Goal: Information Seeking & Learning: Learn about a topic

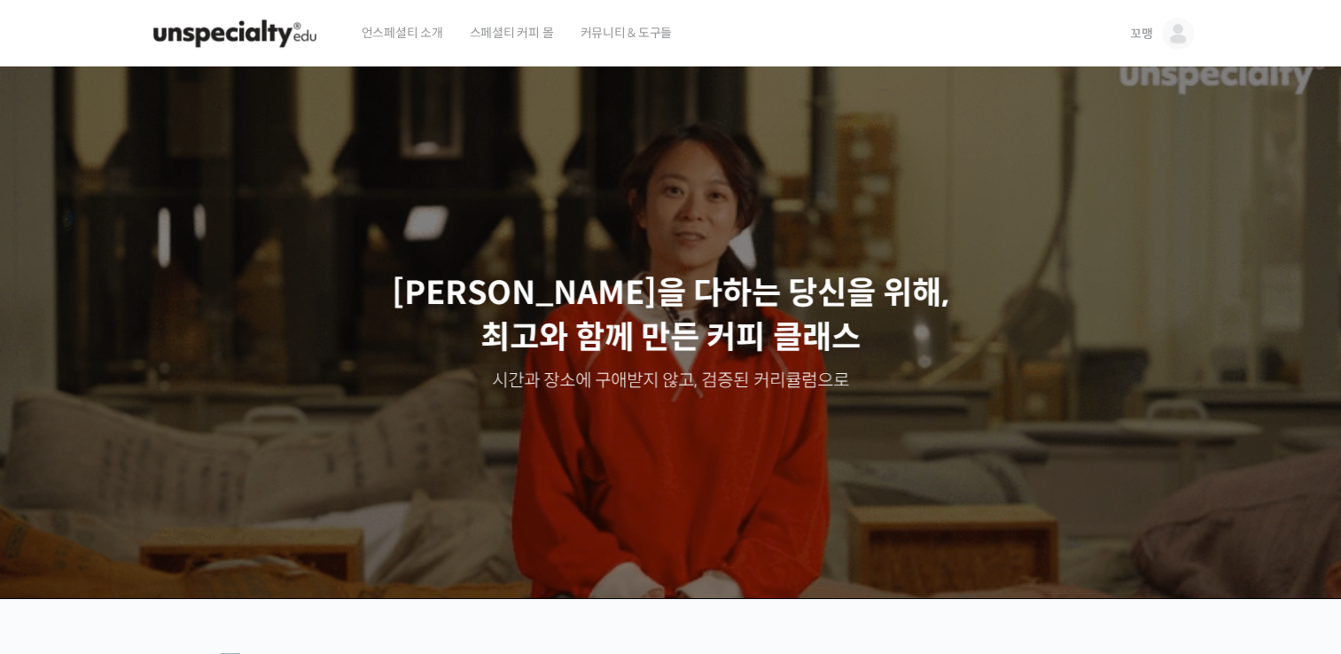
click at [1179, 30] on img at bounding box center [1178, 34] width 32 height 32
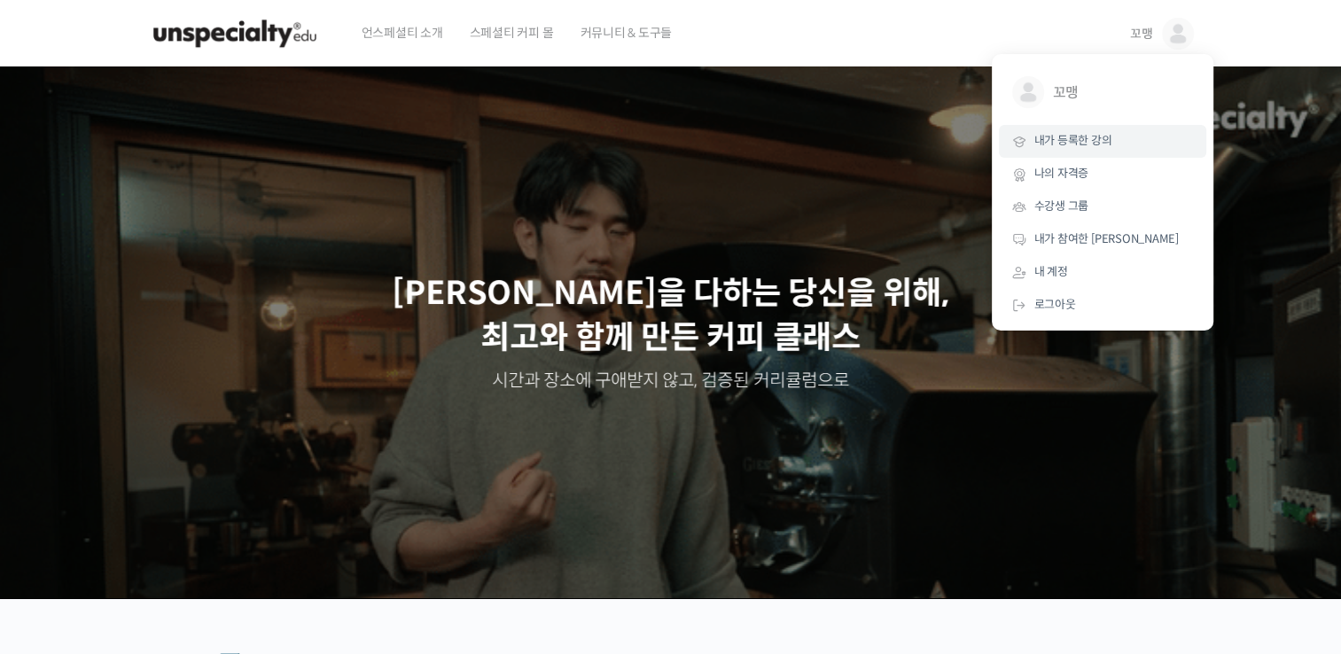
click at [1136, 145] on link "내가 등록한 강의" at bounding box center [1102, 141] width 207 height 33
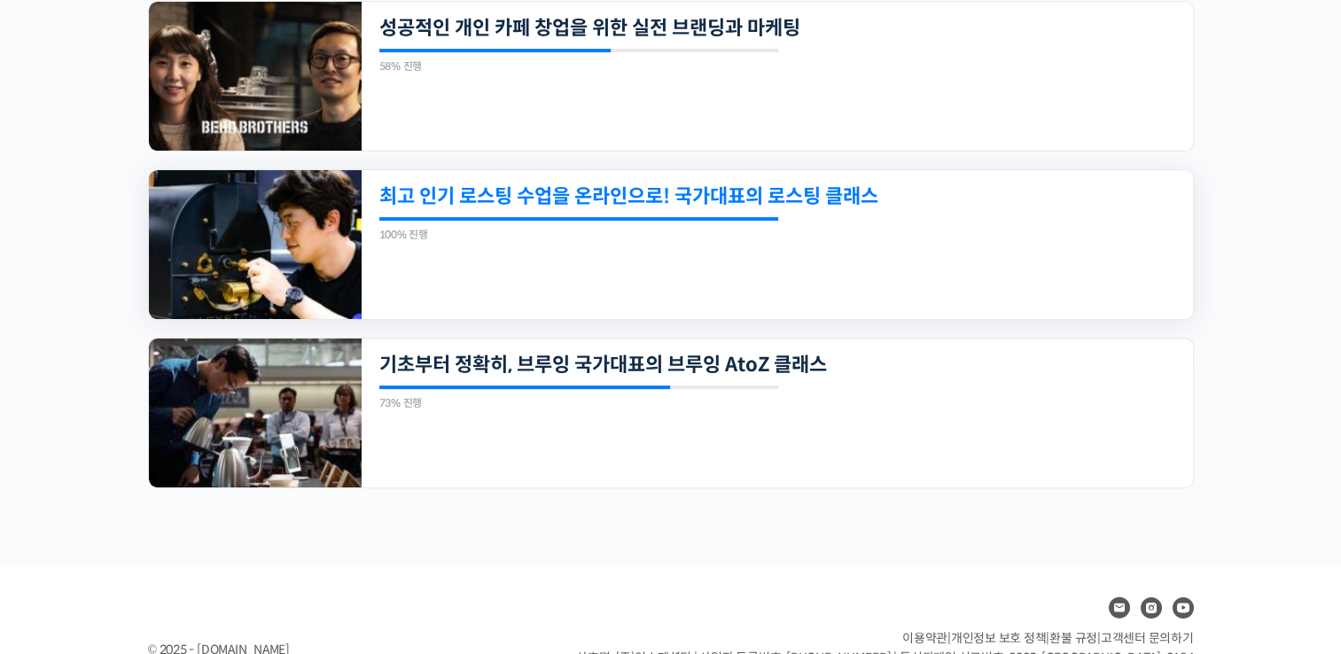
scroll to position [468, 0]
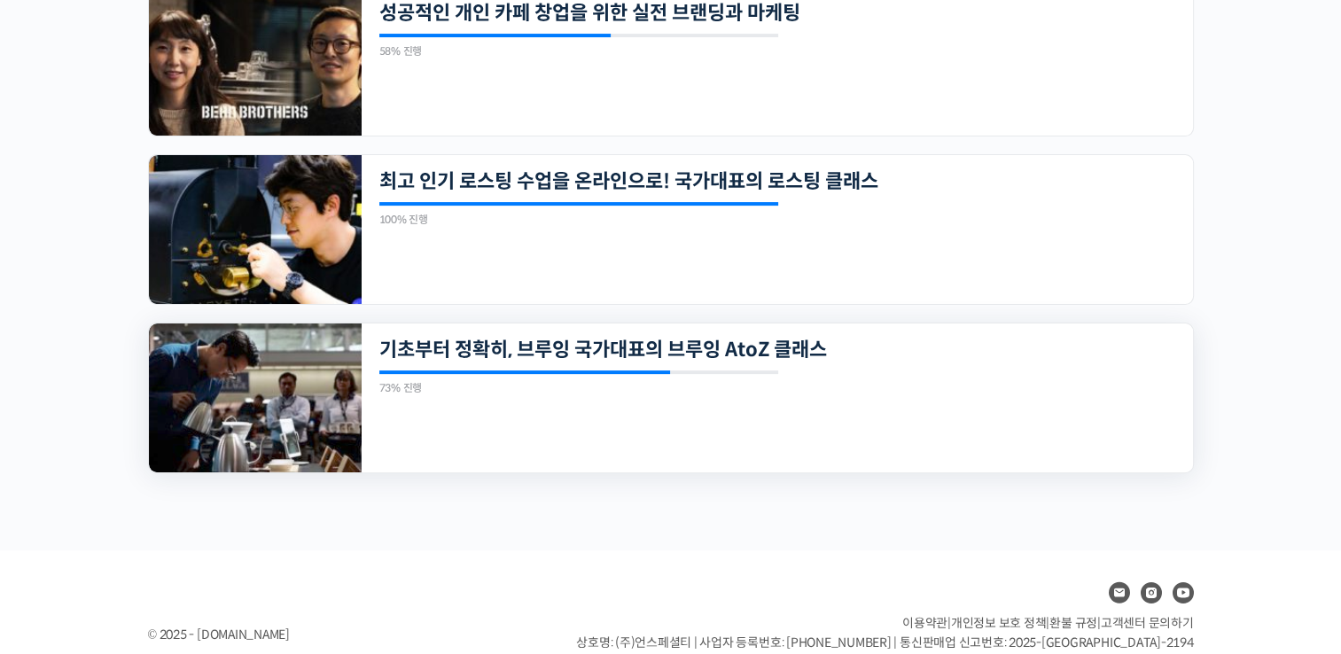
click at [632, 371] on div at bounding box center [525, 373] width 292 height 4
click at [218, 408] on img at bounding box center [255, 398] width 213 height 149
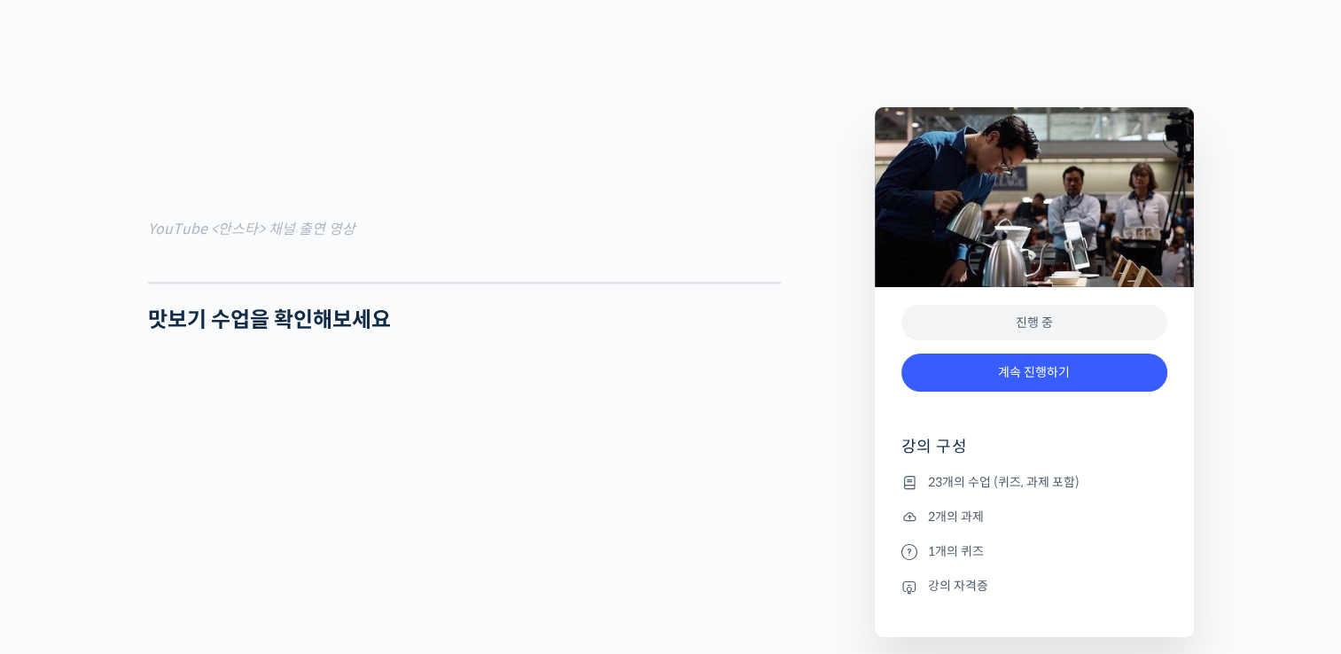
scroll to position [1684, 0]
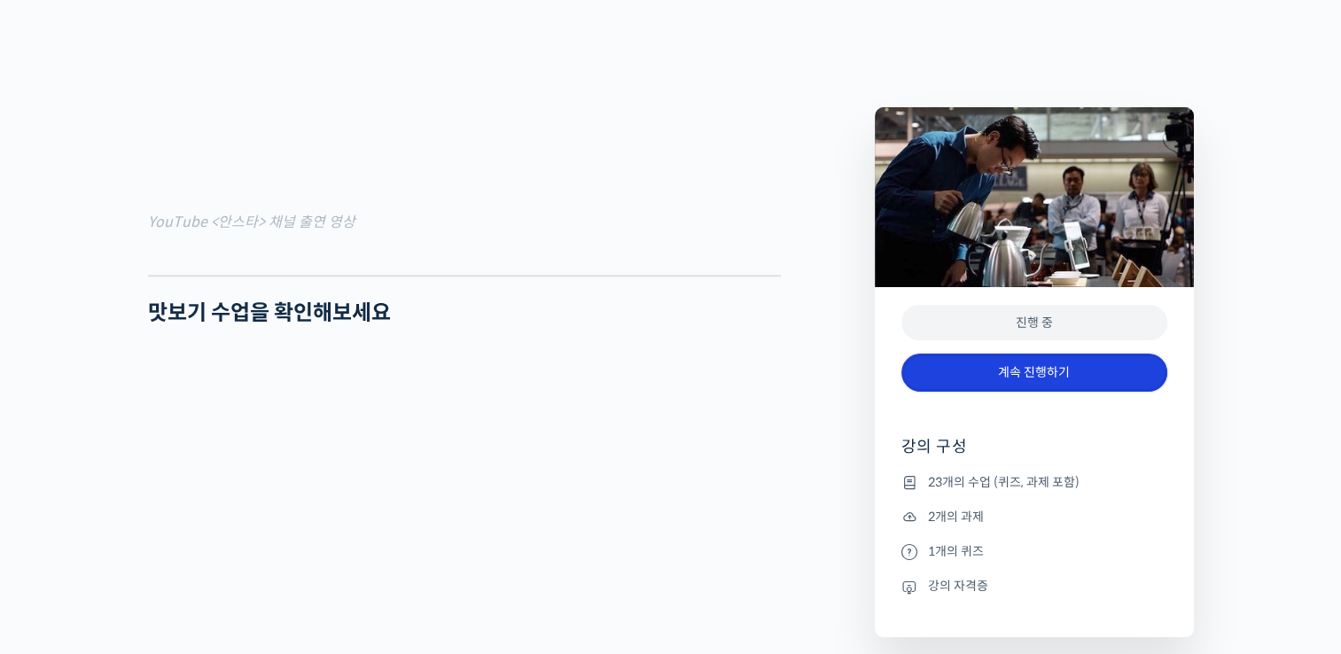
click at [1067, 374] on link "계속 진행하기" at bounding box center [1035, 373] width 266 height 38
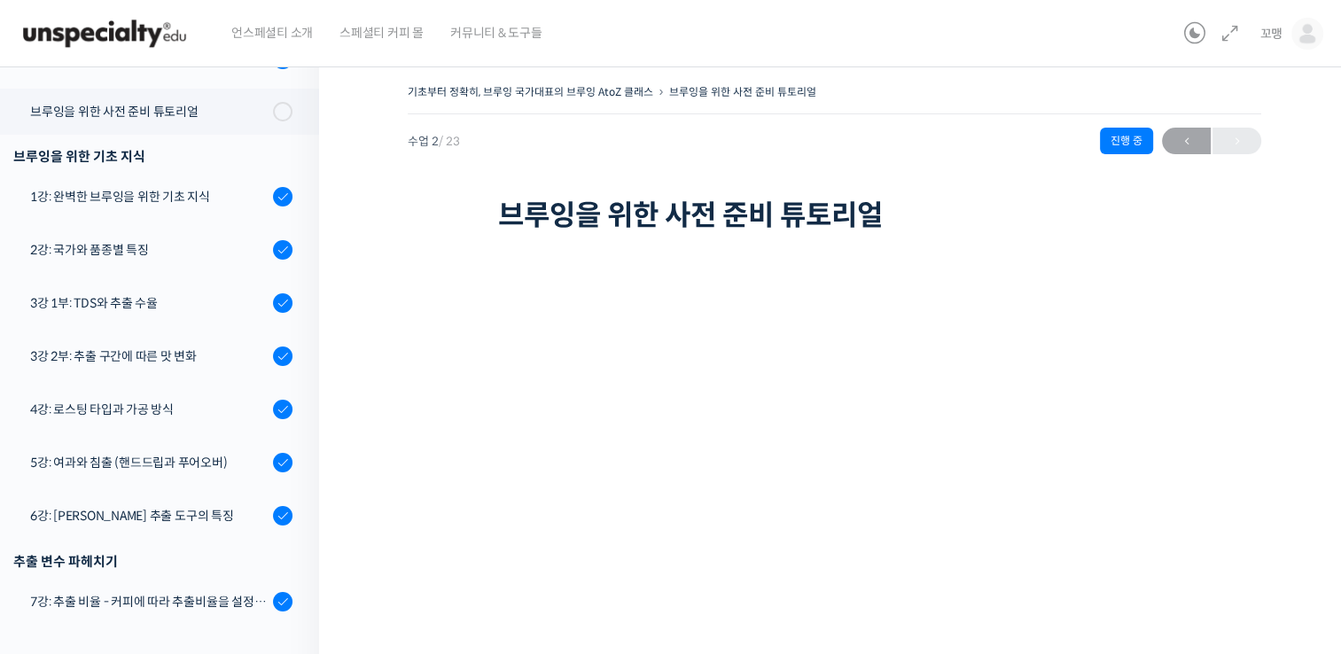
scroll to position [311, 0]
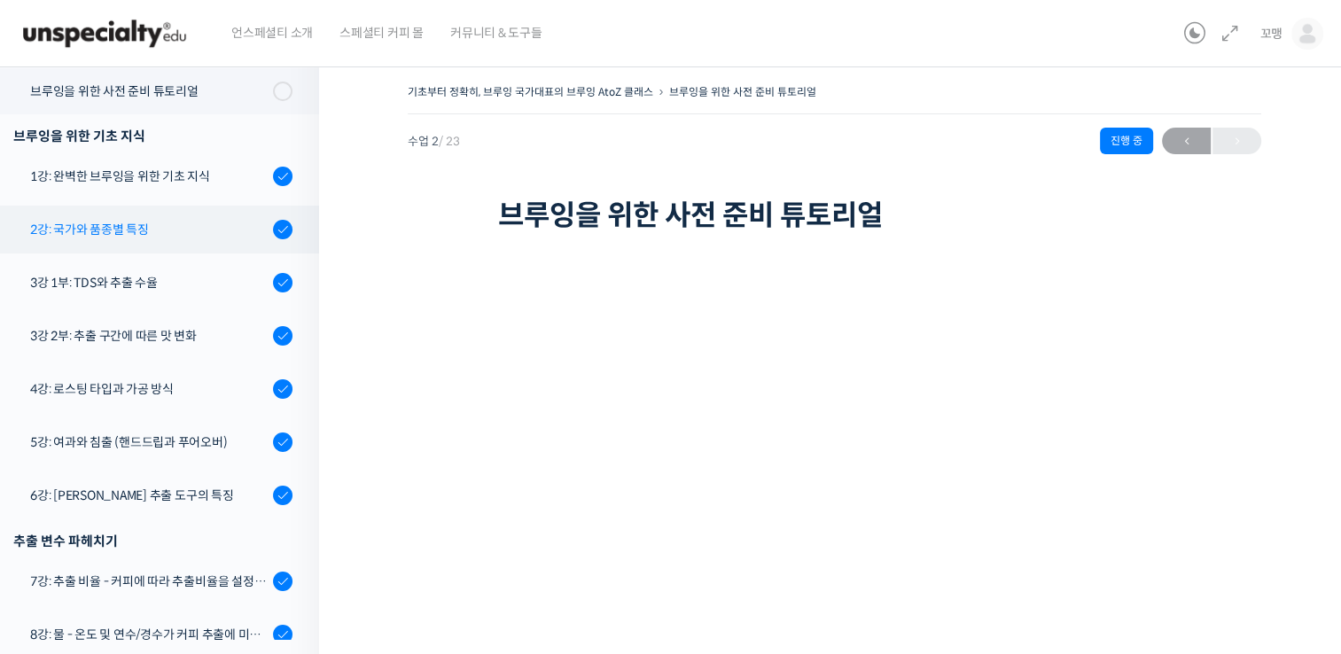
click at [215, 241] on link "2강: 국가와 품종별 특징" at bounding box center [155, 230] width 328 height 48
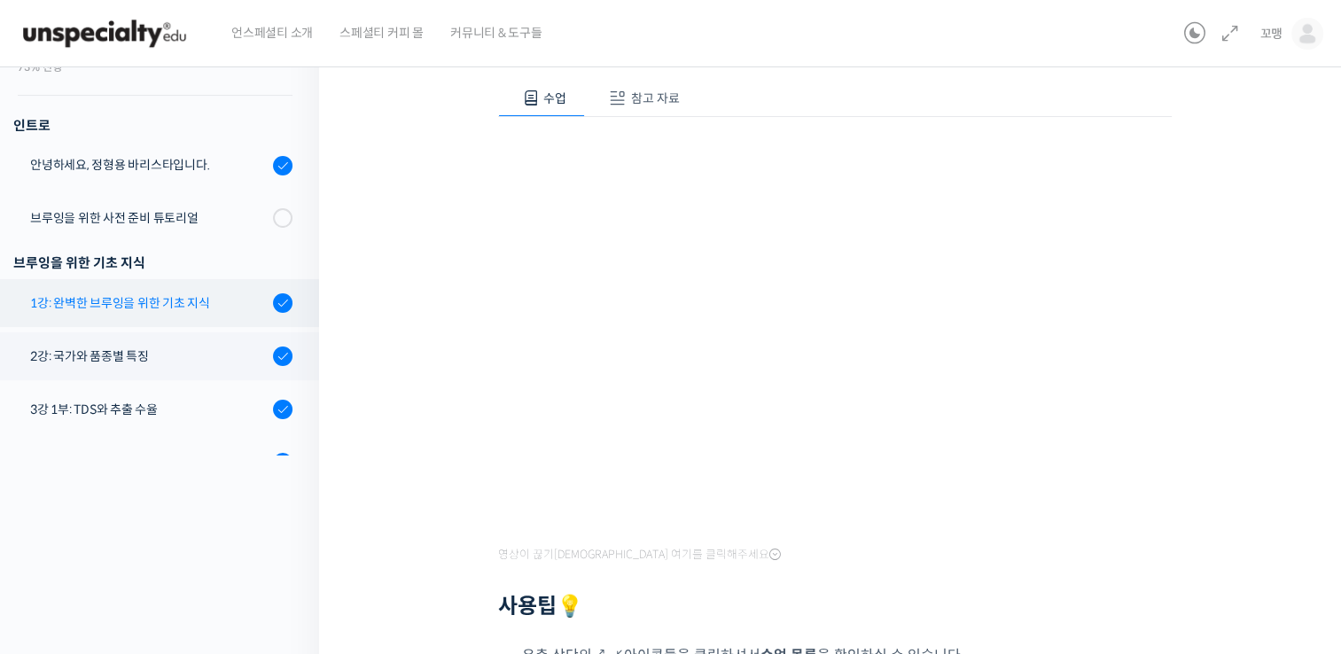
click at [213, 300] on div "1강: 완벽한 브루잉을 위한 기초 지식" at bounding box center [149, 303] width 238 height 20
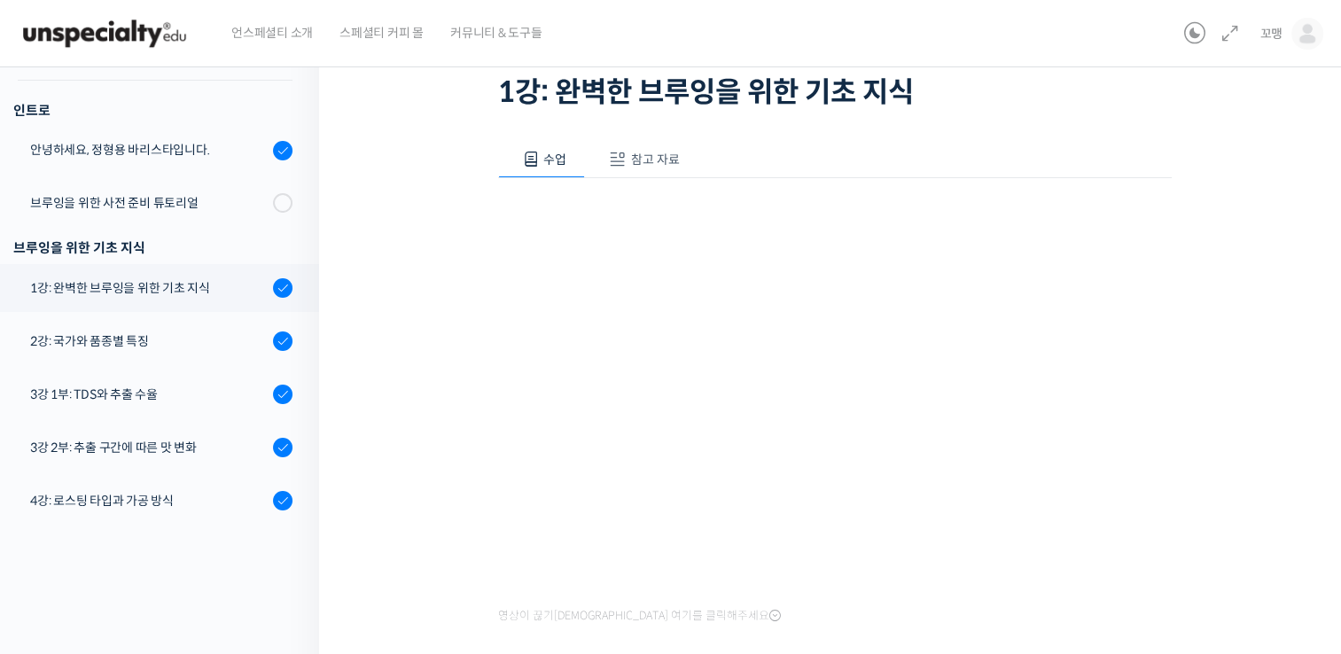
scroll to position [124, 0]
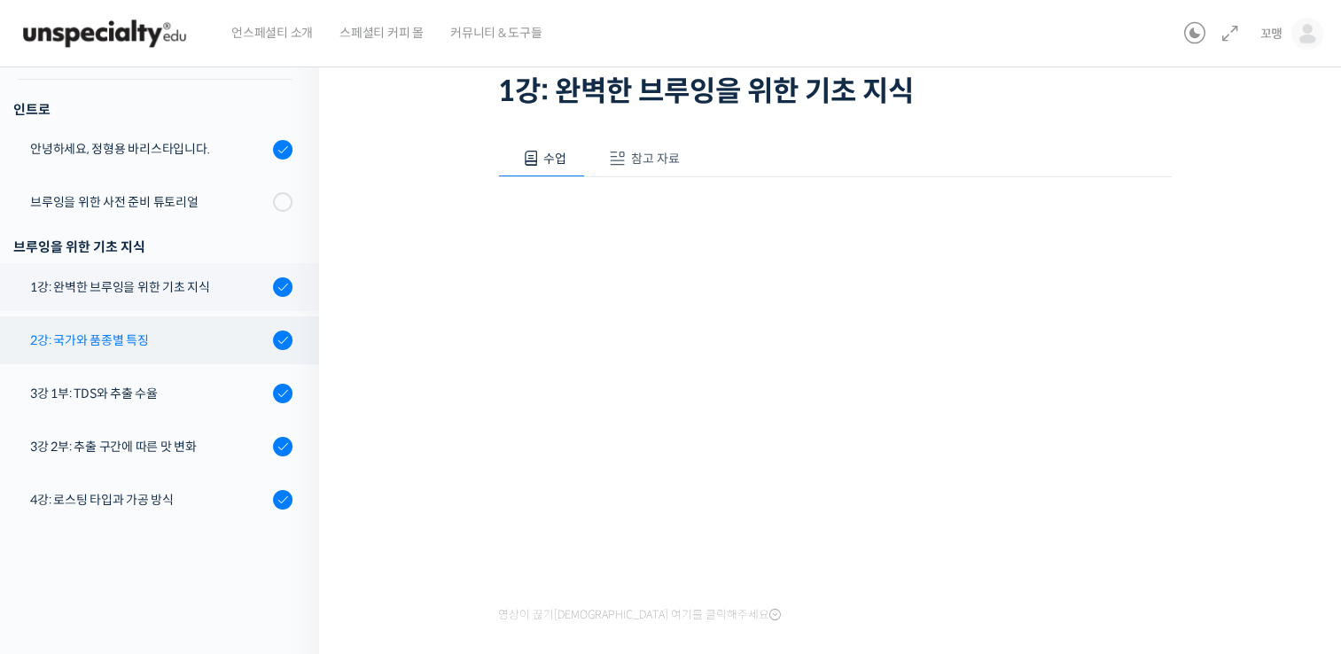
click at [152, 347] on div "2강: 국가와 품종별 특징" at bounding box center [149, 341] width 238 height 20
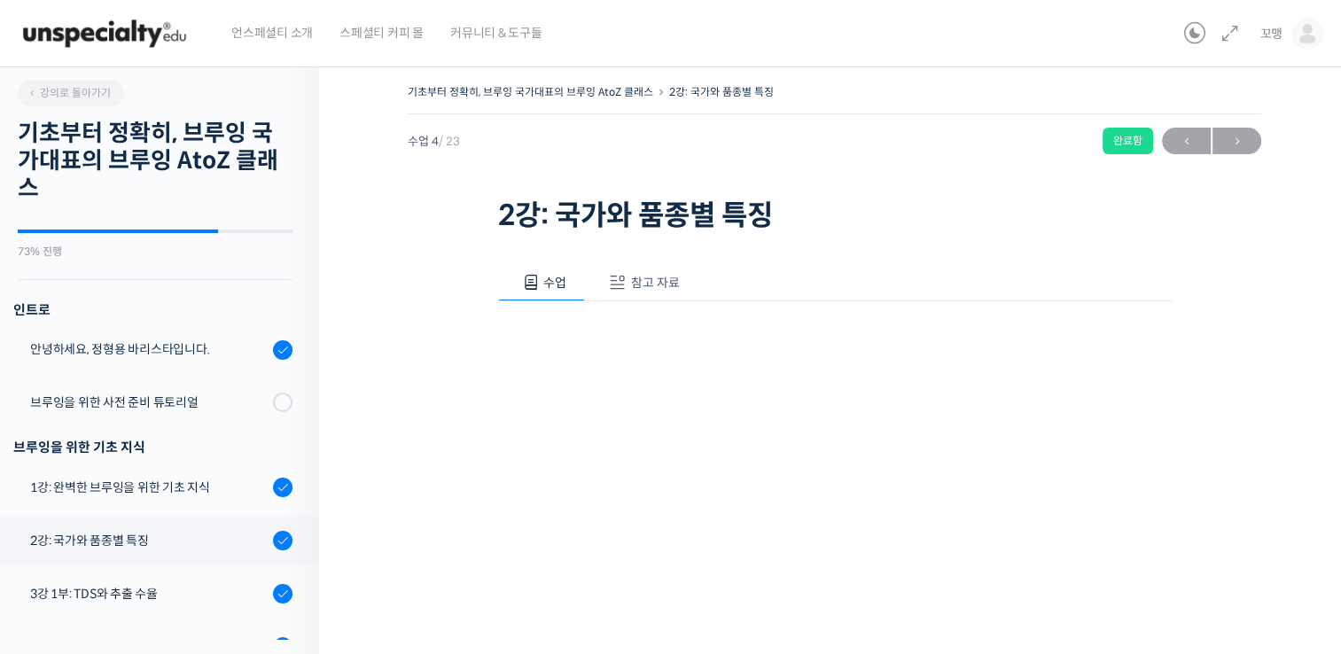
scroll to position [449, 0]
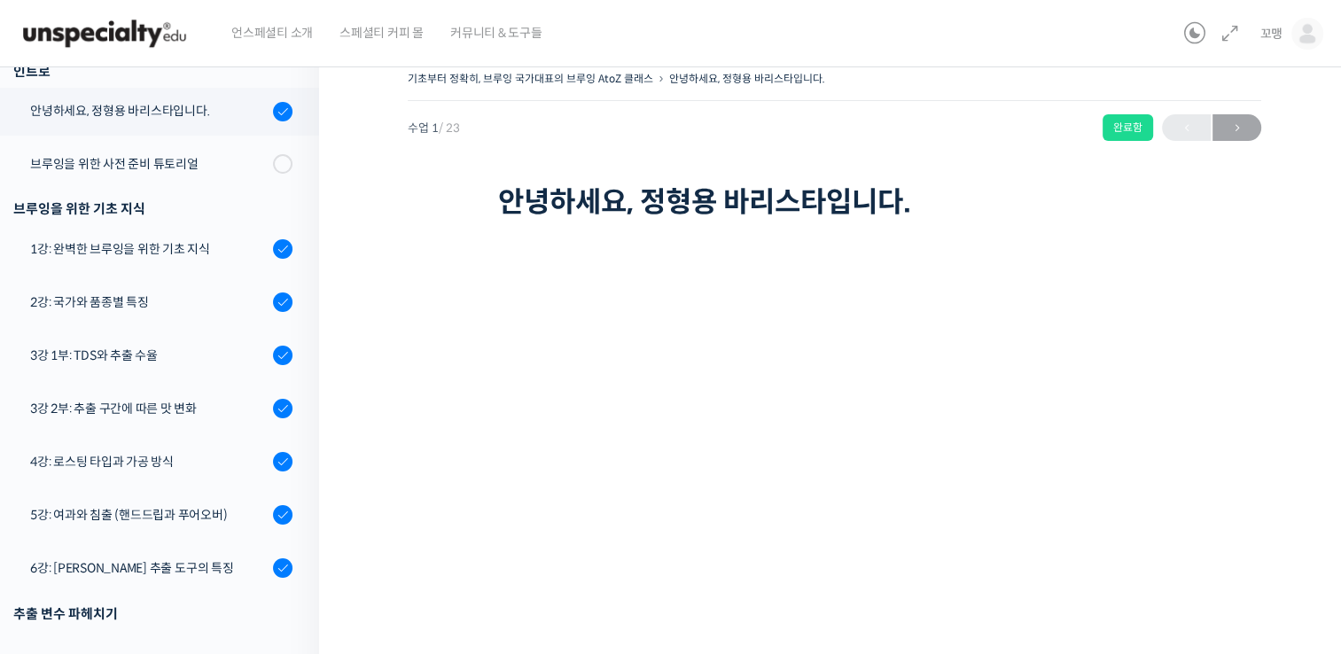
scroll to position [12, 0]
click at [132, 315] on link "2강: 국가와 품종별 특징" at bounding box center [155, 303] width 328 height 48
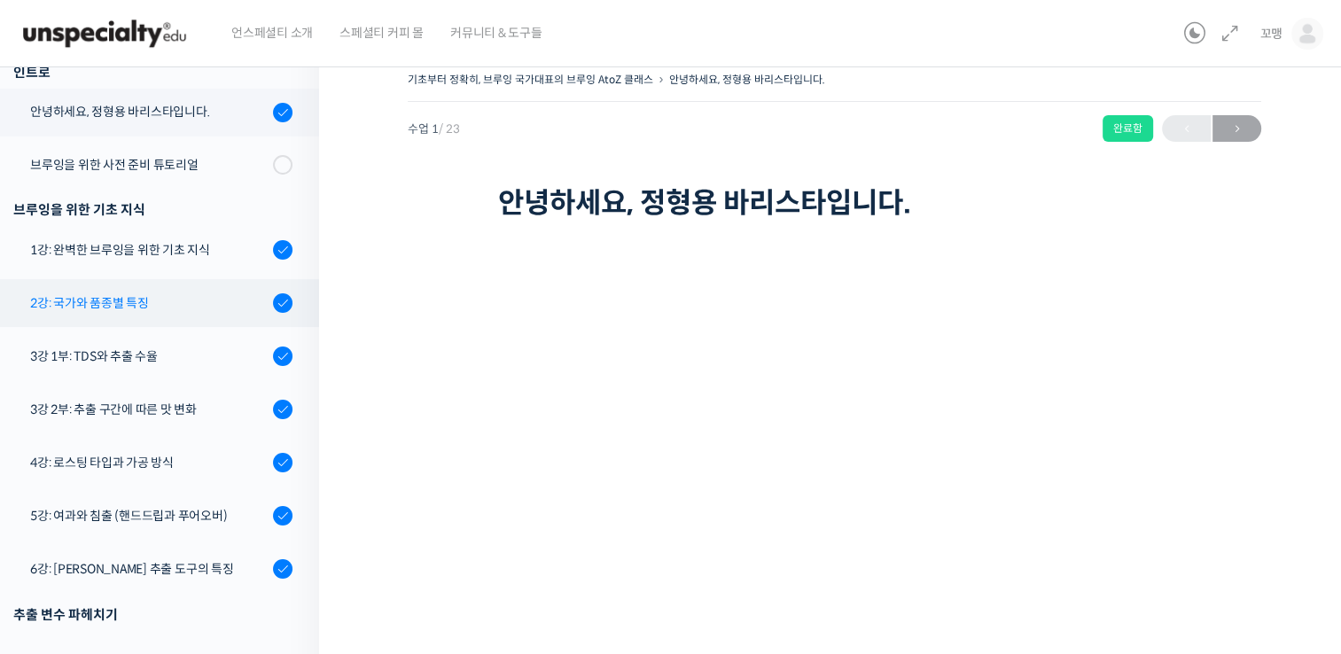
click at [254, 303] on div "2강: 국가와 품종별 특징" at bounding box center [149, 303] width 238 height 20
click at [90, 317] on link "2강: 국가와 품종별 특징" at bounding box center [155, 303] width 328 height 48
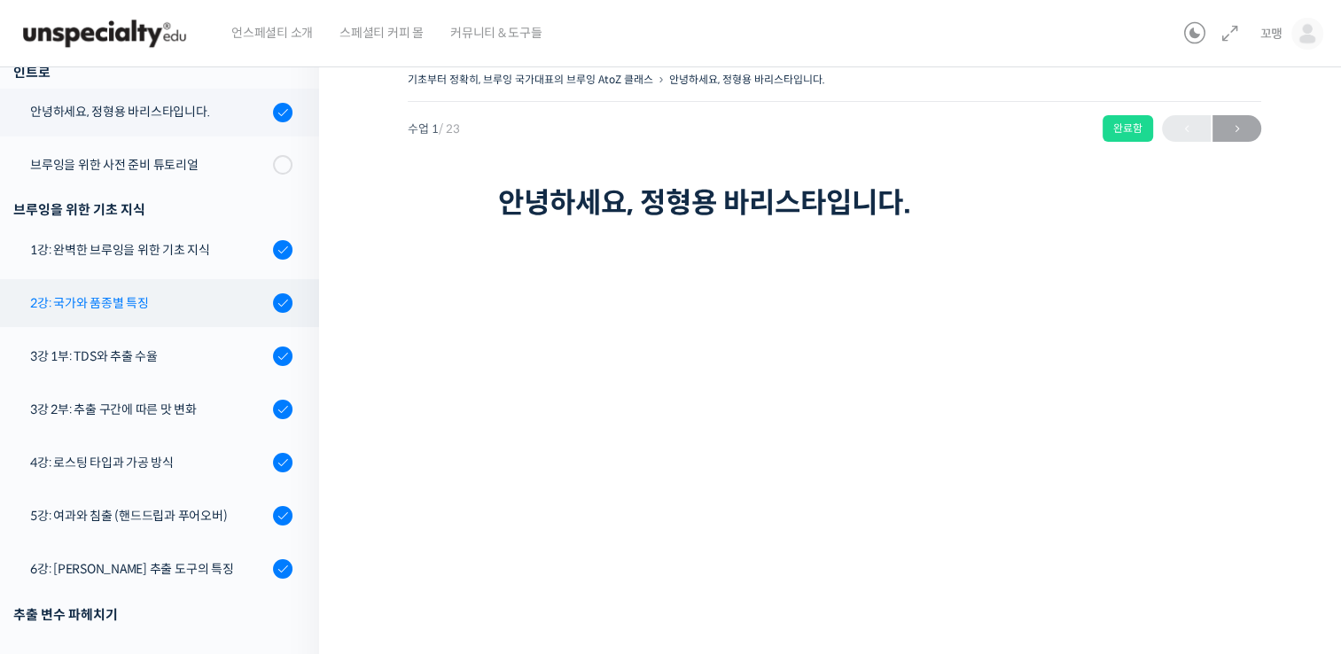
click at [90, 317] on link "2강: 국가와 품종별 특징" at bounding box center [155, 303] width 328 height 48
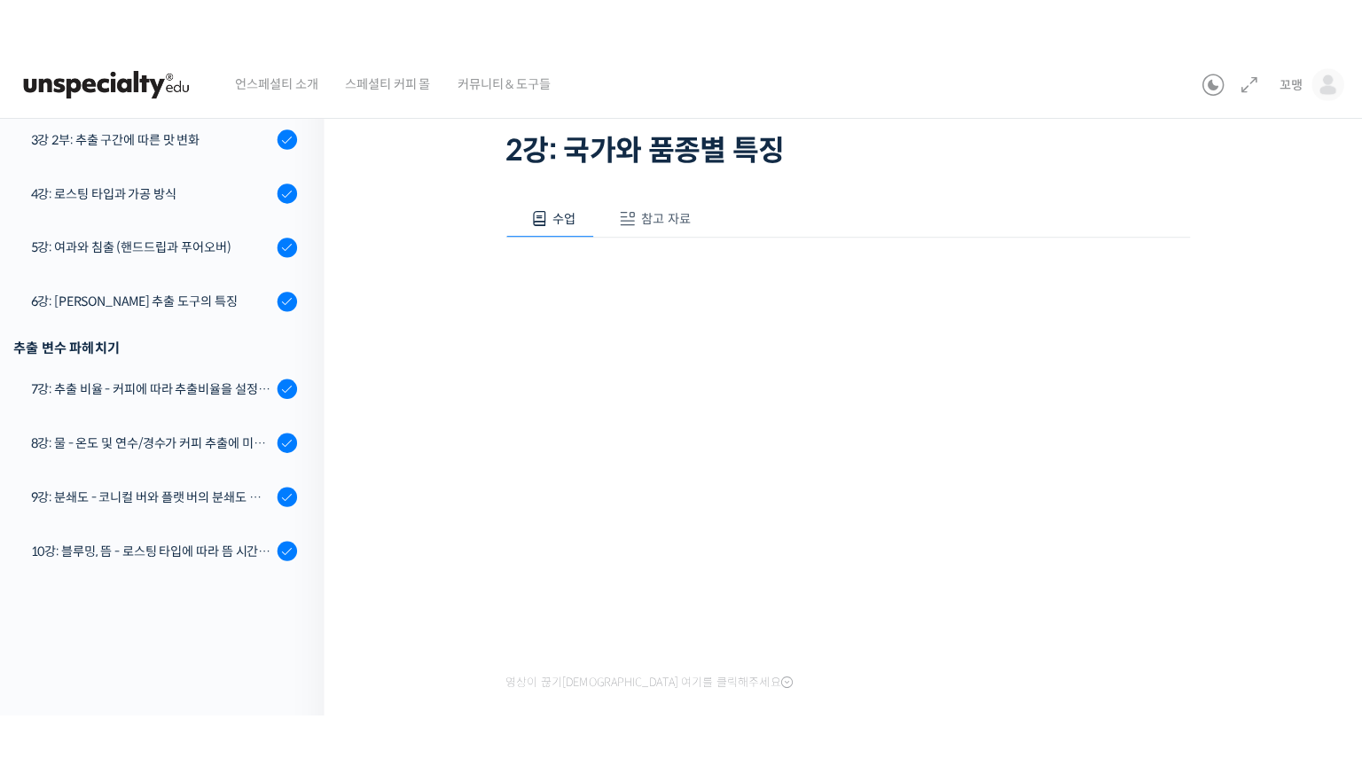
scroll to position [241, 0]
